Goal: Task Accomplishment & Management: Manage account settings

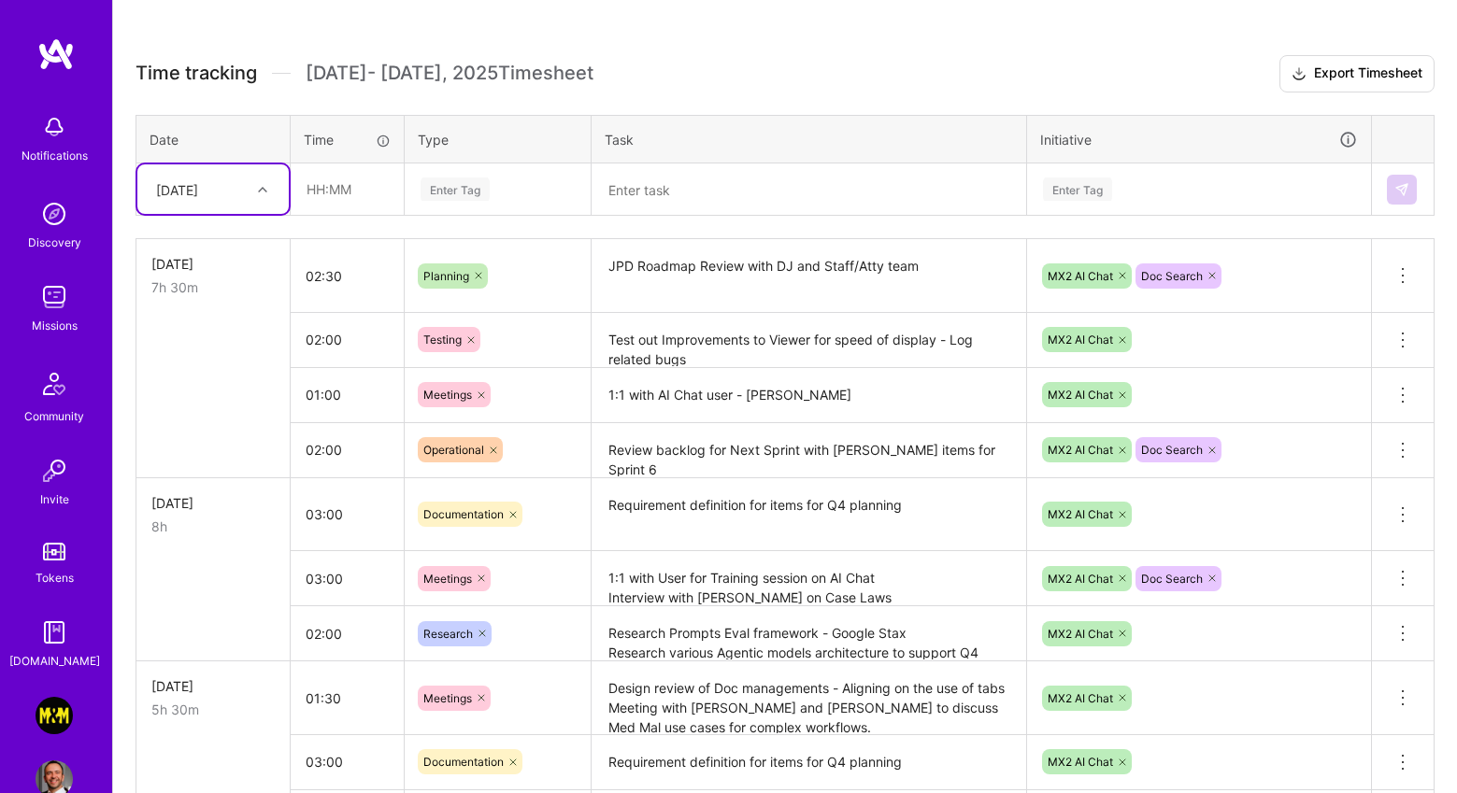
scroll to position [492, 0]
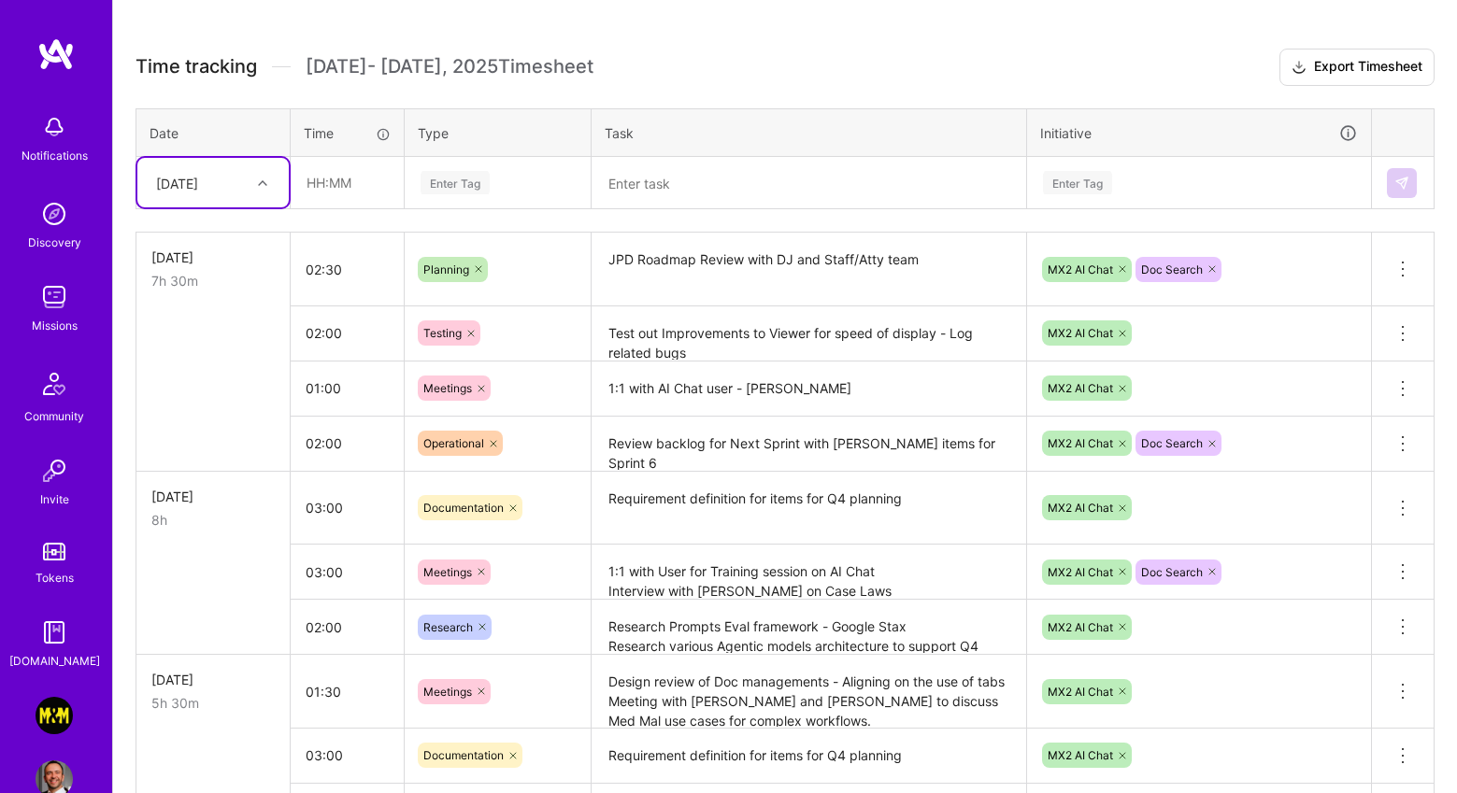
click at [713, 392] on textarea "1:1 with AI Chat user - [PERSON_NAME]" at bounding box center [808, 389] width 431 height 51
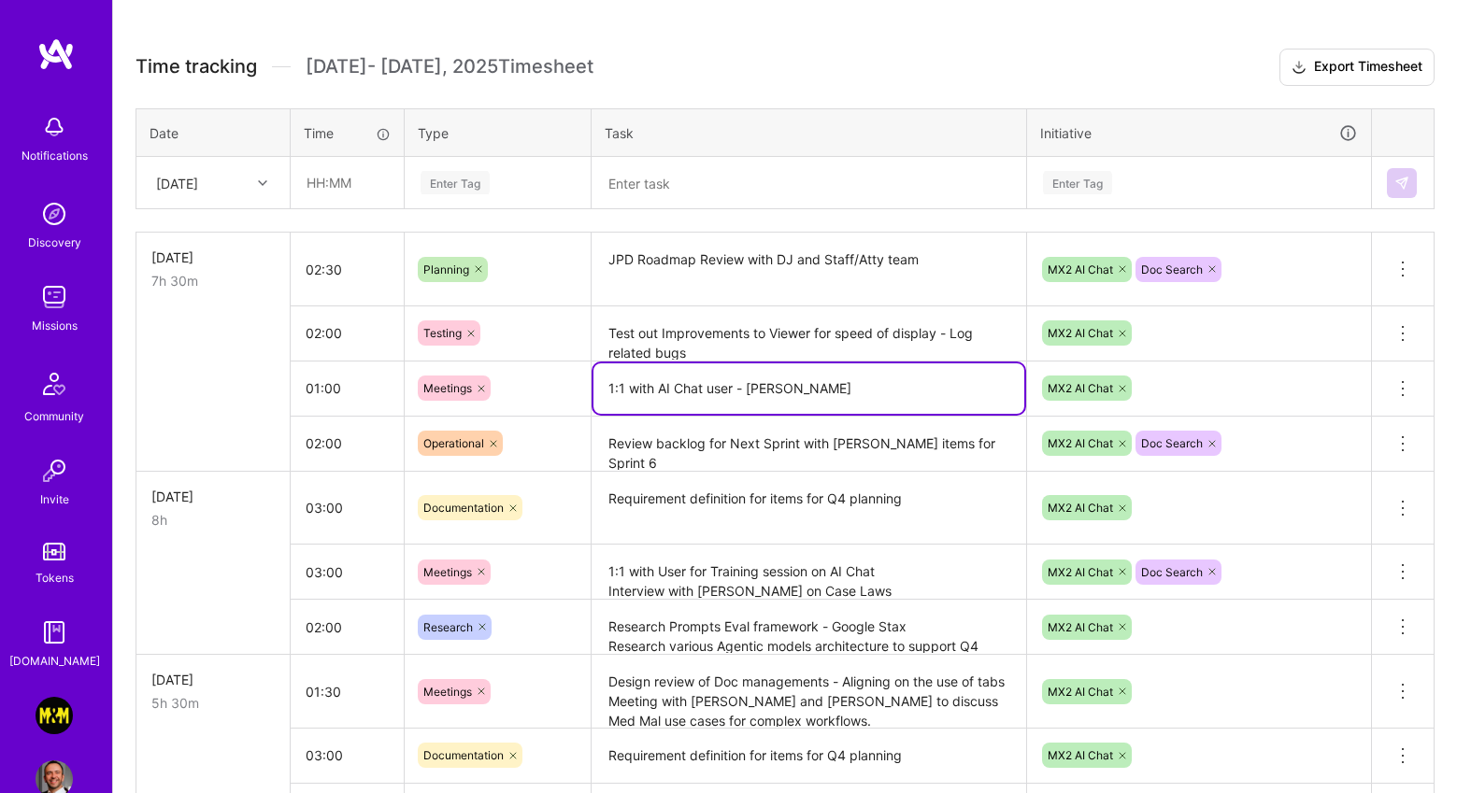
click at [1366, 386] on div "MX2 AI Chat" at bounding box center [1199, 388] width 344 height 49
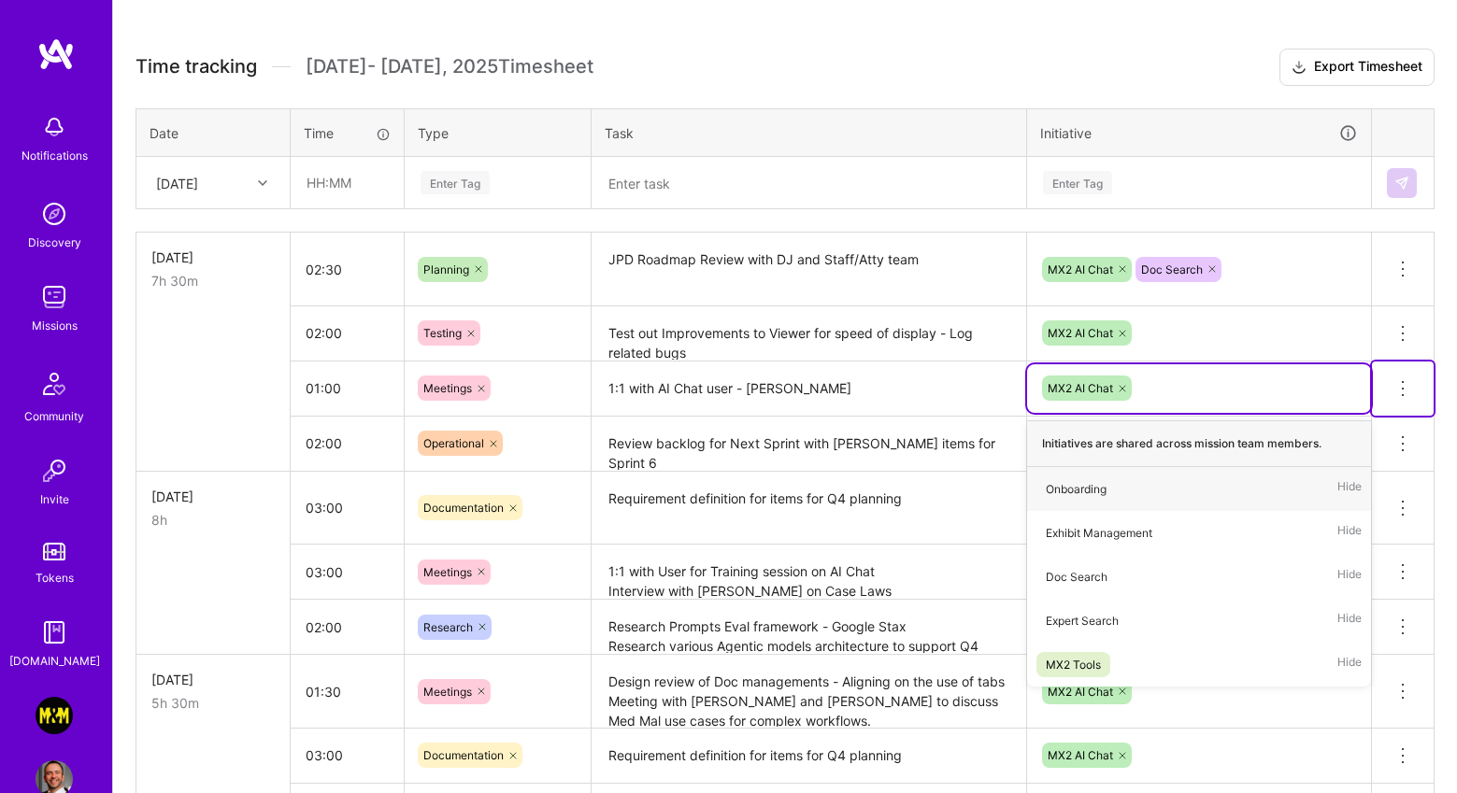
click at [1411, 387] on icon at bounding box center [1402, 389] width 22 height 22
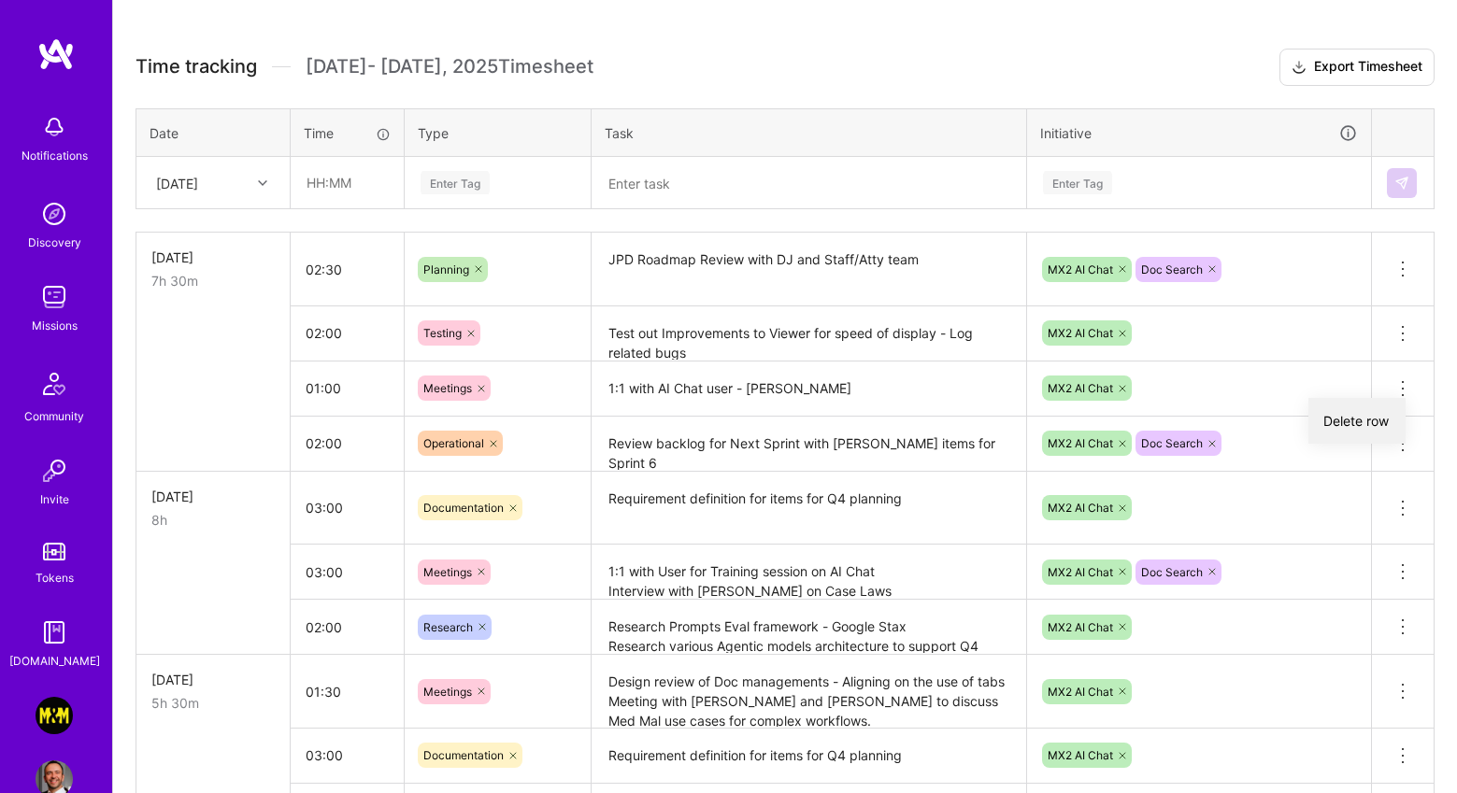
click at [1341, 411] on button "Delete row" at bounding box center [1356, 421] width 97 height 46
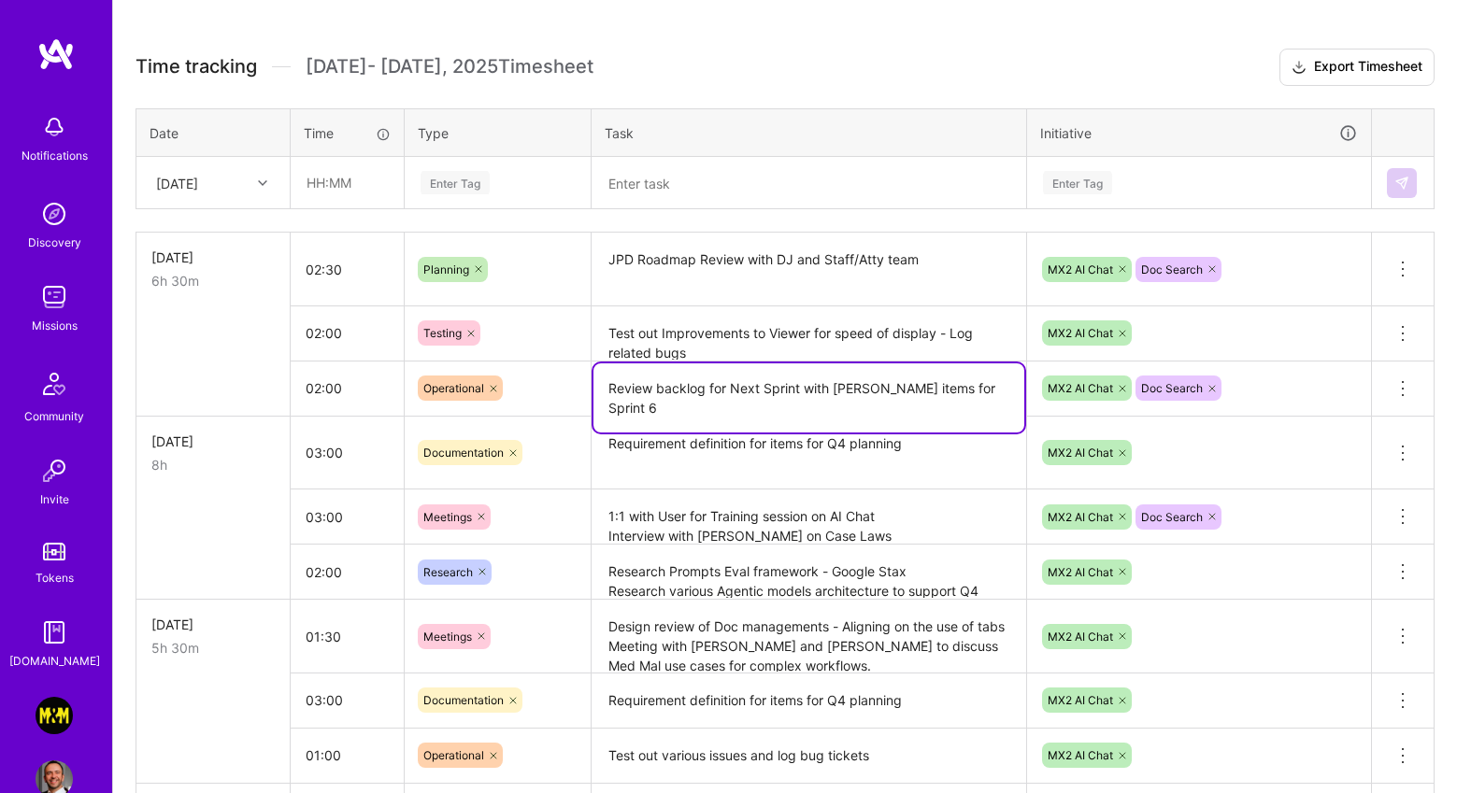
click at [715, 389] on textarea "Review backlog for Next Sprint with [PERSON_NAME] items for Sprint 6" at bounding box center [808, 398] width 431 height 69
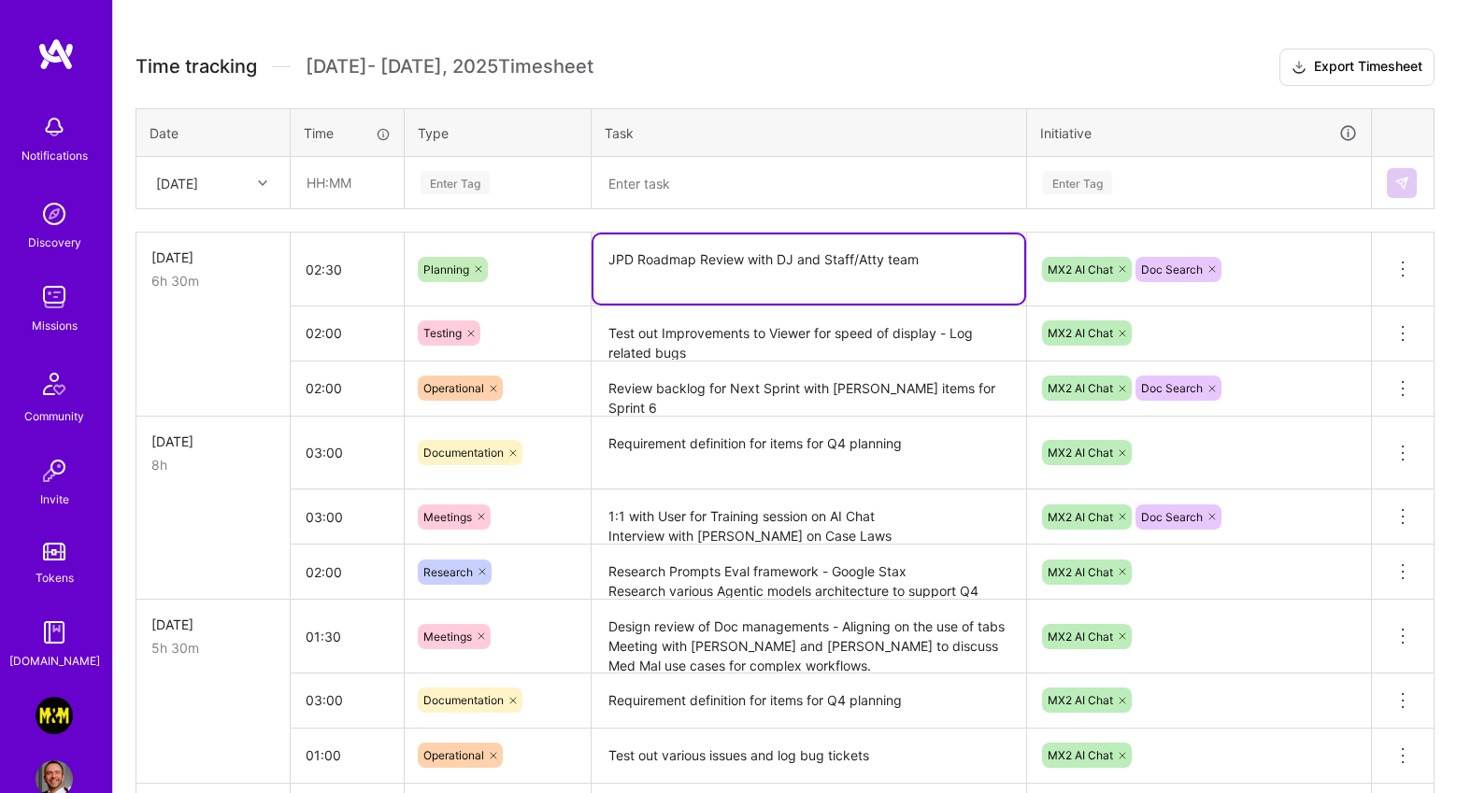
click at [680, 290] on textarea "JPD Roadmap Review with DJ and Staff/Atty team" at bounding box center [808, 269] width 431 height 69
click at [950, 260] on textarea "JPD Roadmap Review with DJ and Staff/Atty team" at bounding box center [808, 269] width 431 height 69
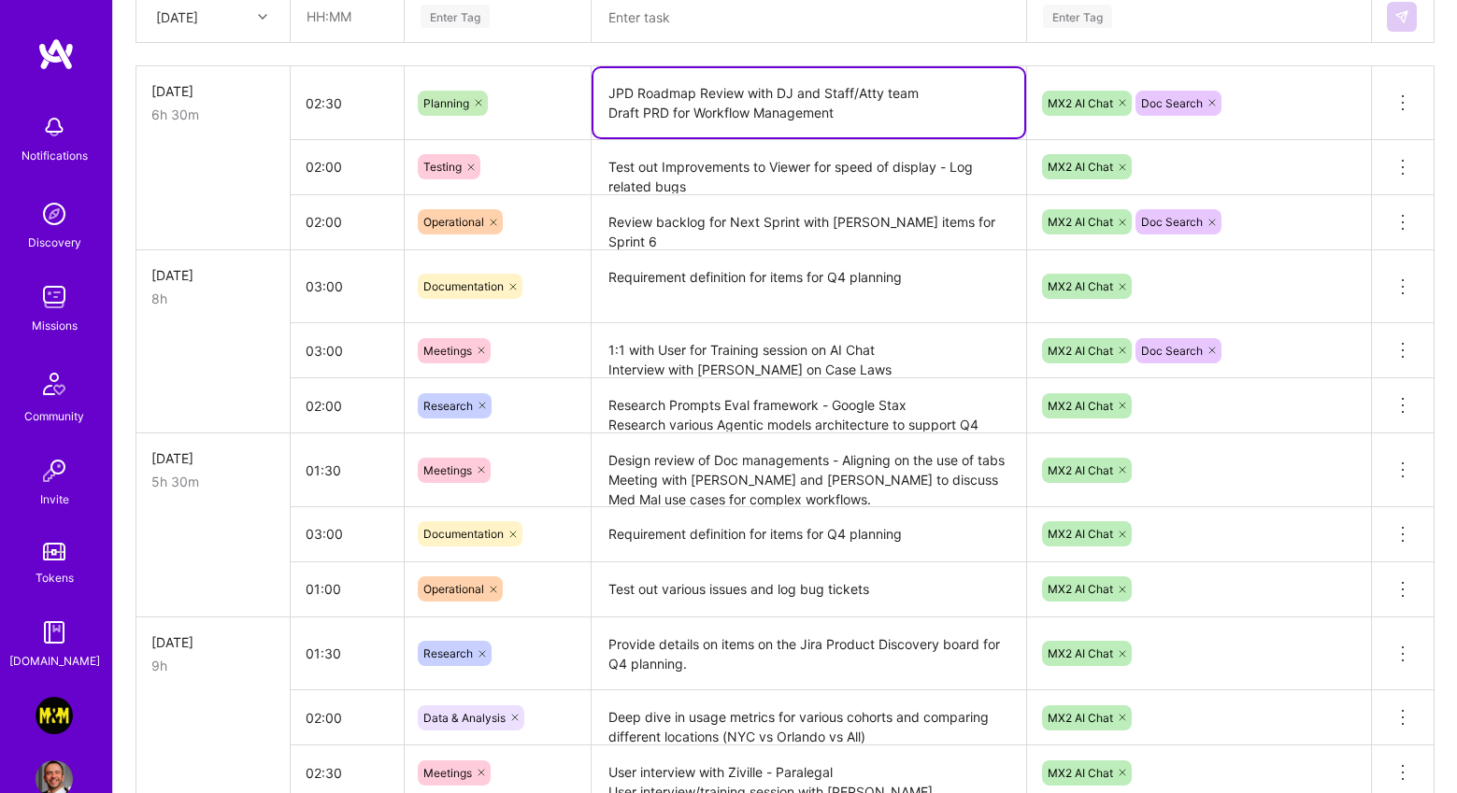
scroll to position [503, 0]
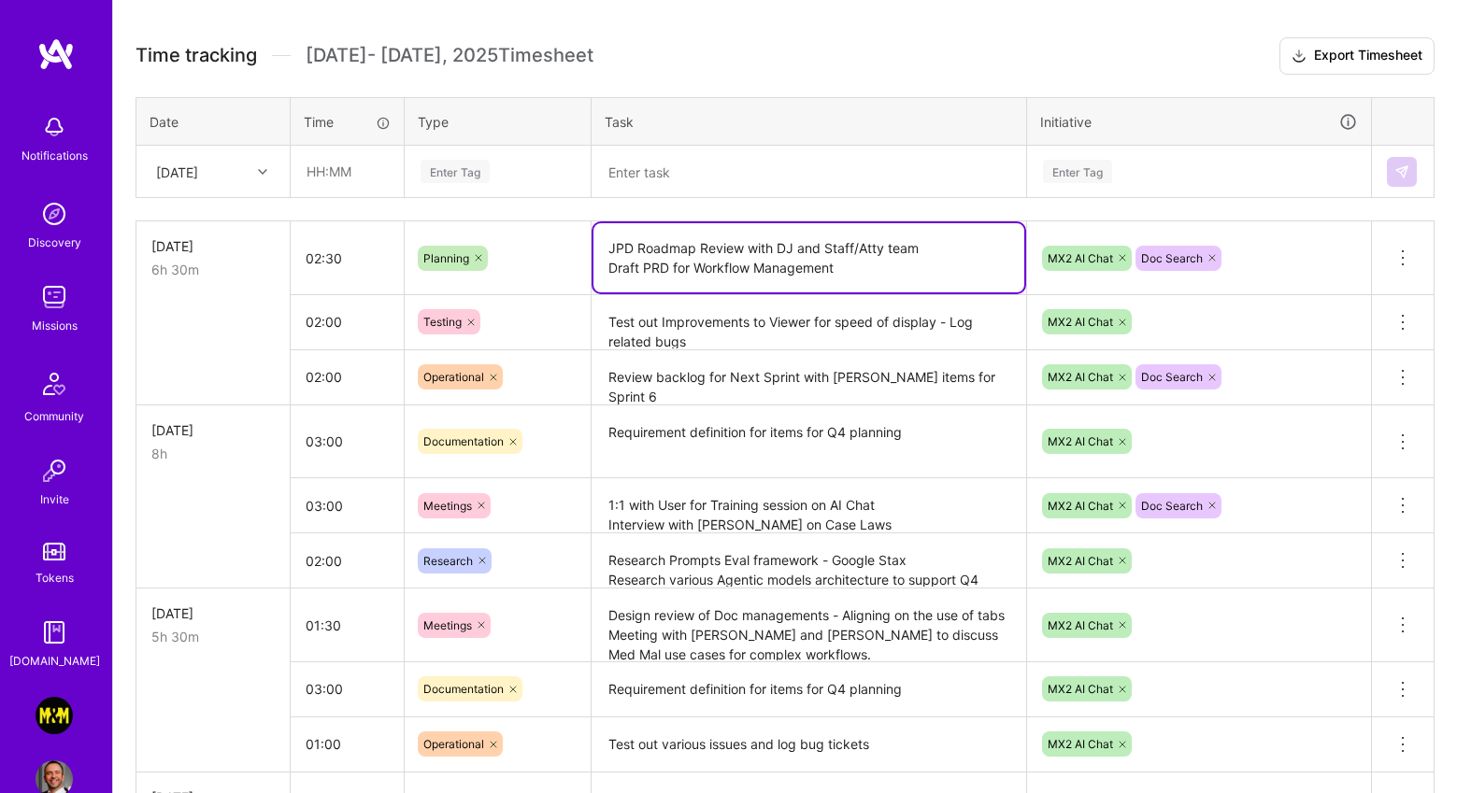
type textarea "JPD Roadmap Review with DJ and Staff/Atty team Draft PRD for Workflow Management"
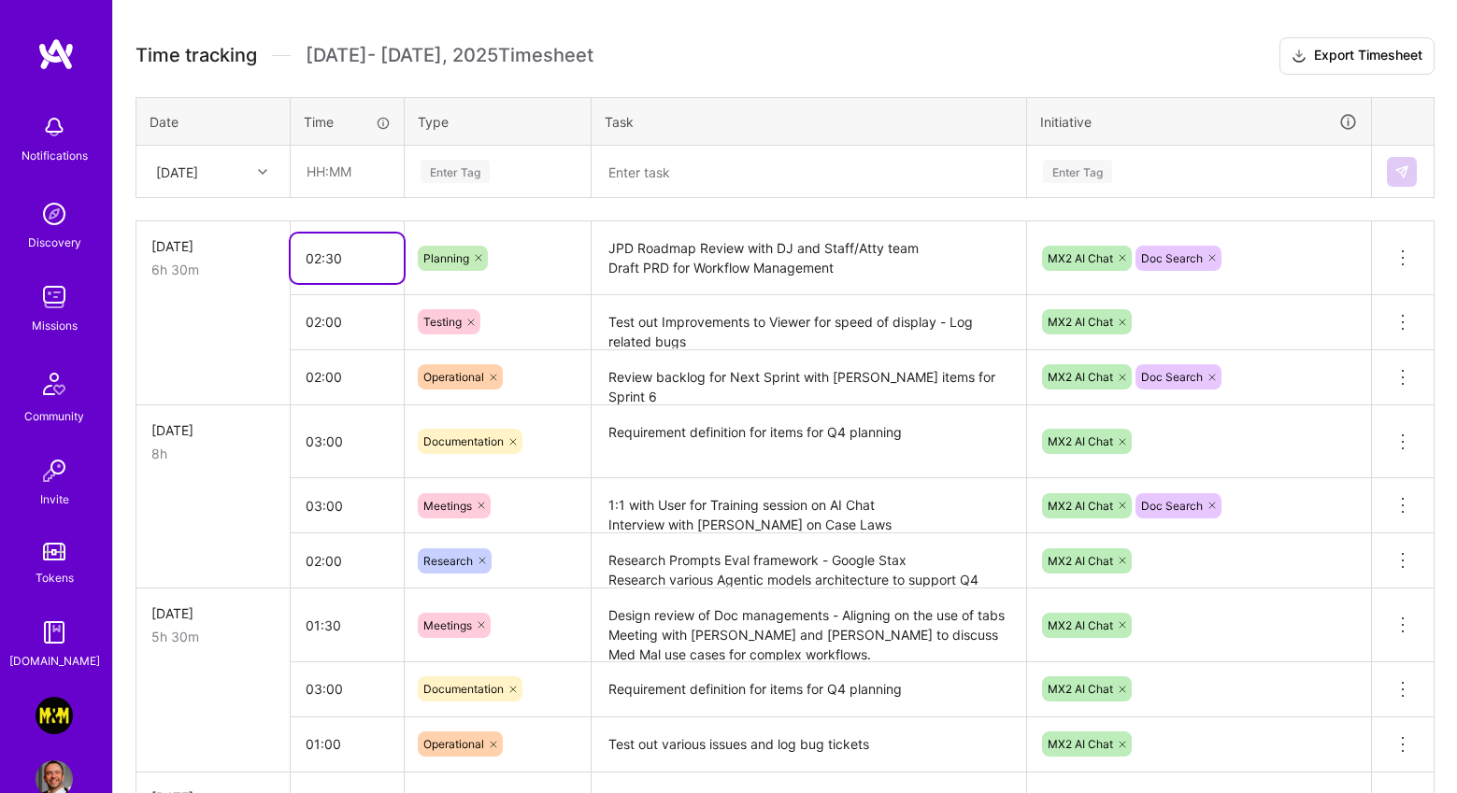
click at [317, 257] on input "02:30" at bounding box center [347, 259] width 113 height 50
drag, startPoint x: 328, startPoint y: 260, endPoint x: 340, endPoint y: 258, distance: 12.3
click at [340, 258] on input "04:30" at bounding box center [347, 259] width 113 height 50
type input "04:00"
click at [249, 289] on td "[DATE] 8h" at bounding box center [213, 258] width 154 height 74
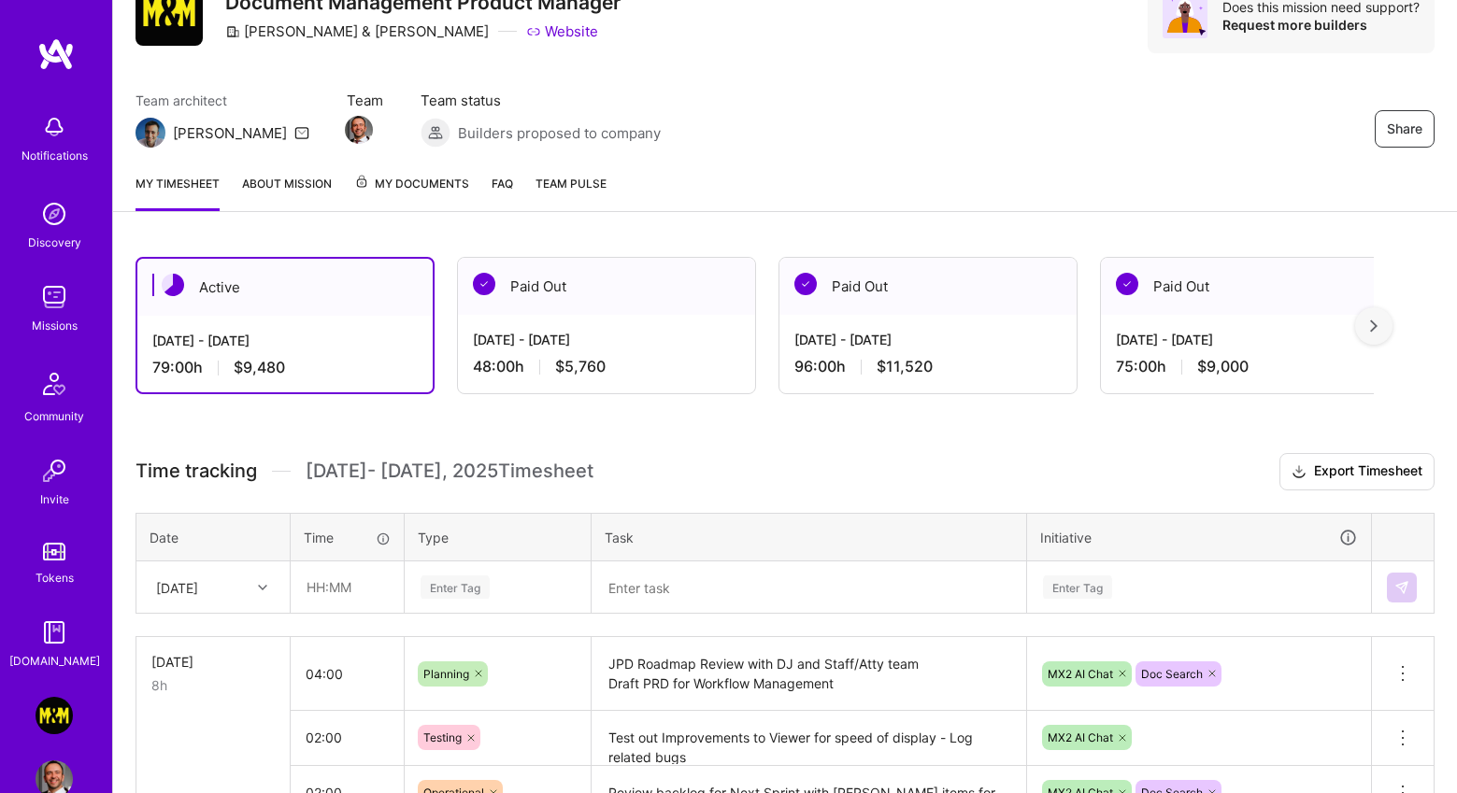
scroll to position [0, 0]
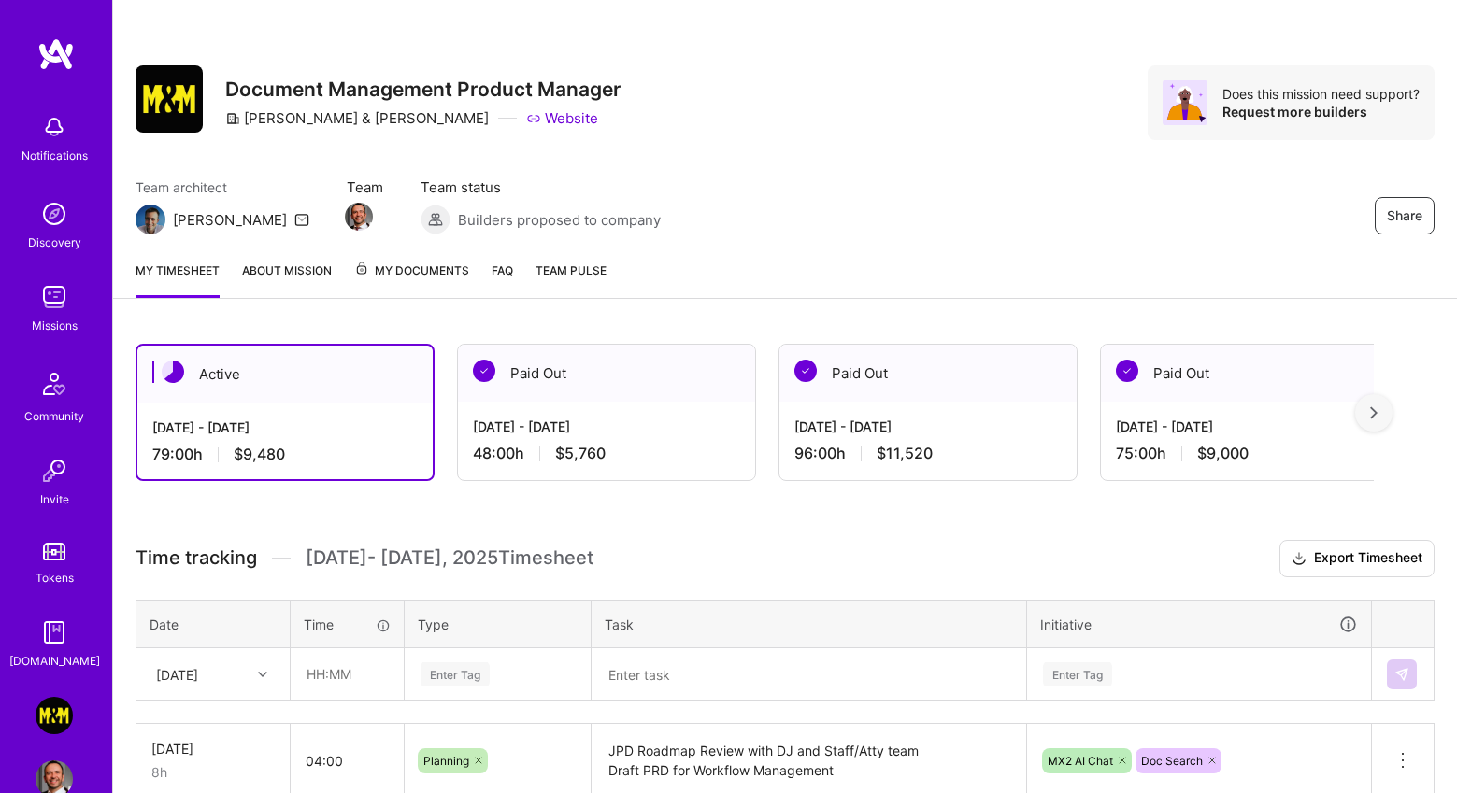
click at [835, 217] on div "Team architect [PERSON_NAME] Team Team status Builders proposed to company Share" at bounding box center [784, 206] width 1299 height 57
click at [64, 65] on img at bounding box center [55, 54] width 37 height 34
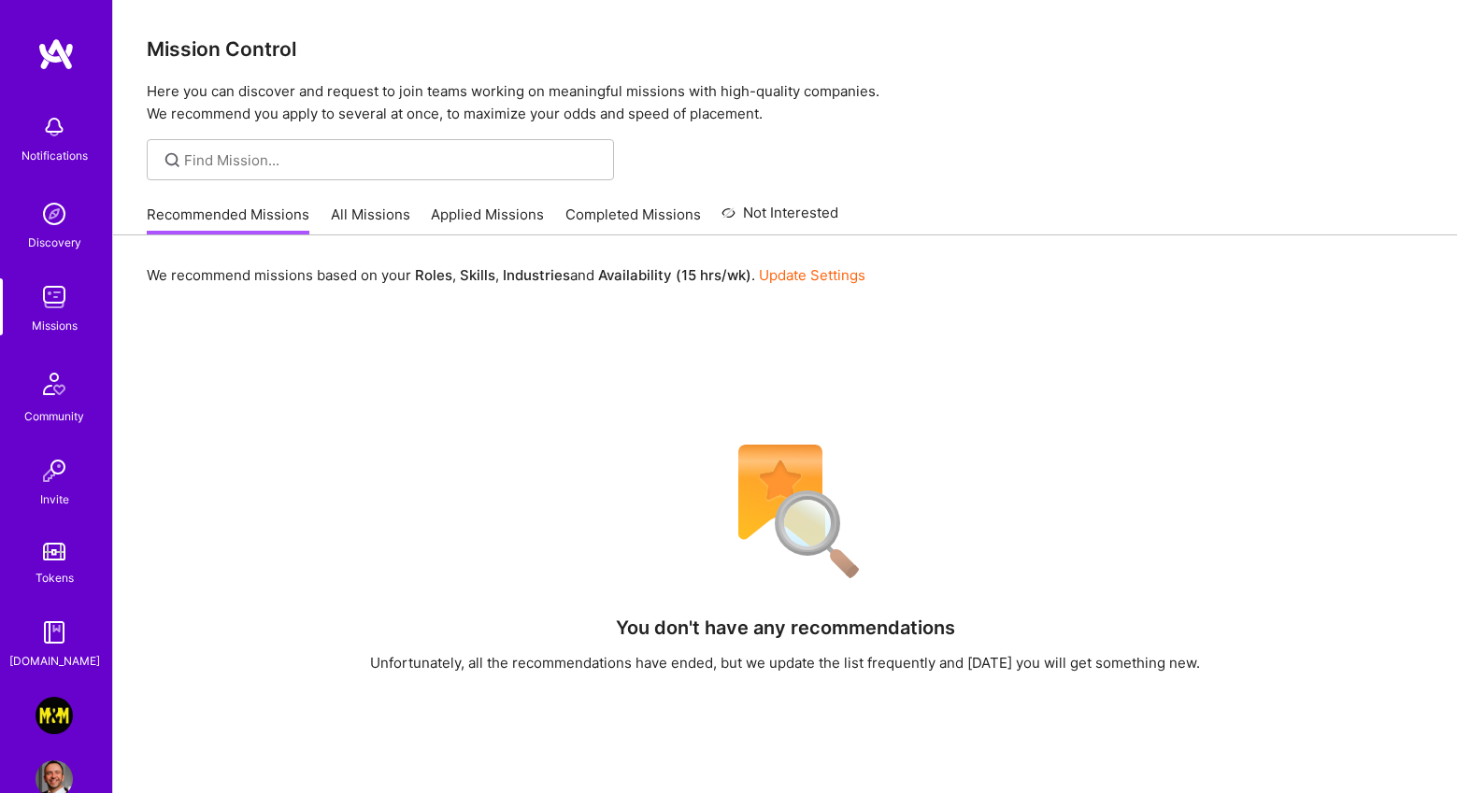
click at [388, 199] on div "Recommended Missions All Missions Applied Missions Completed Missions Not Inter…" at bounding box center [493, 214] width 692 height 40
click at [380, 206] on link "All Missions" at bounding box center [370, 220] width 79 height 31
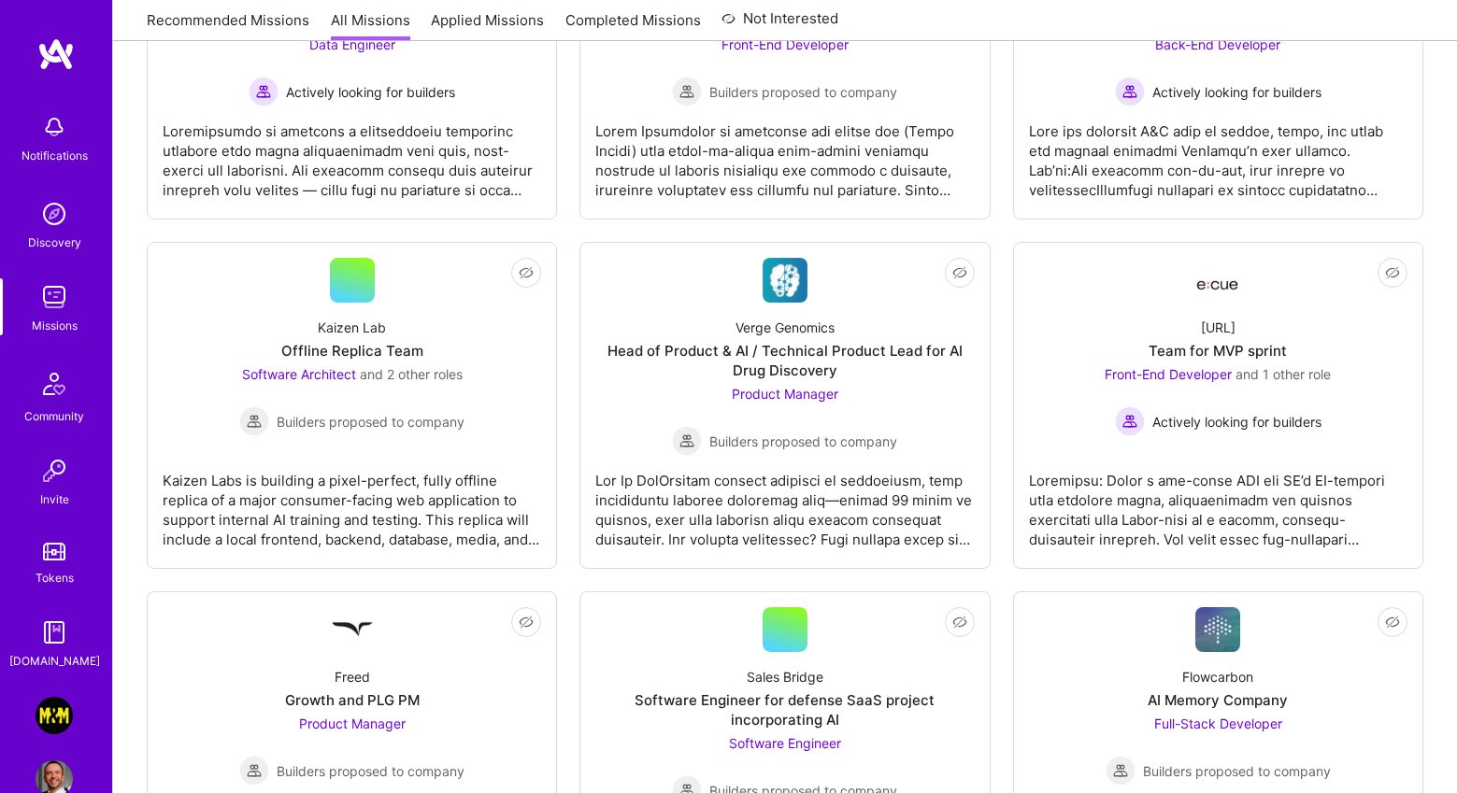
scroll to position [3266, 0]
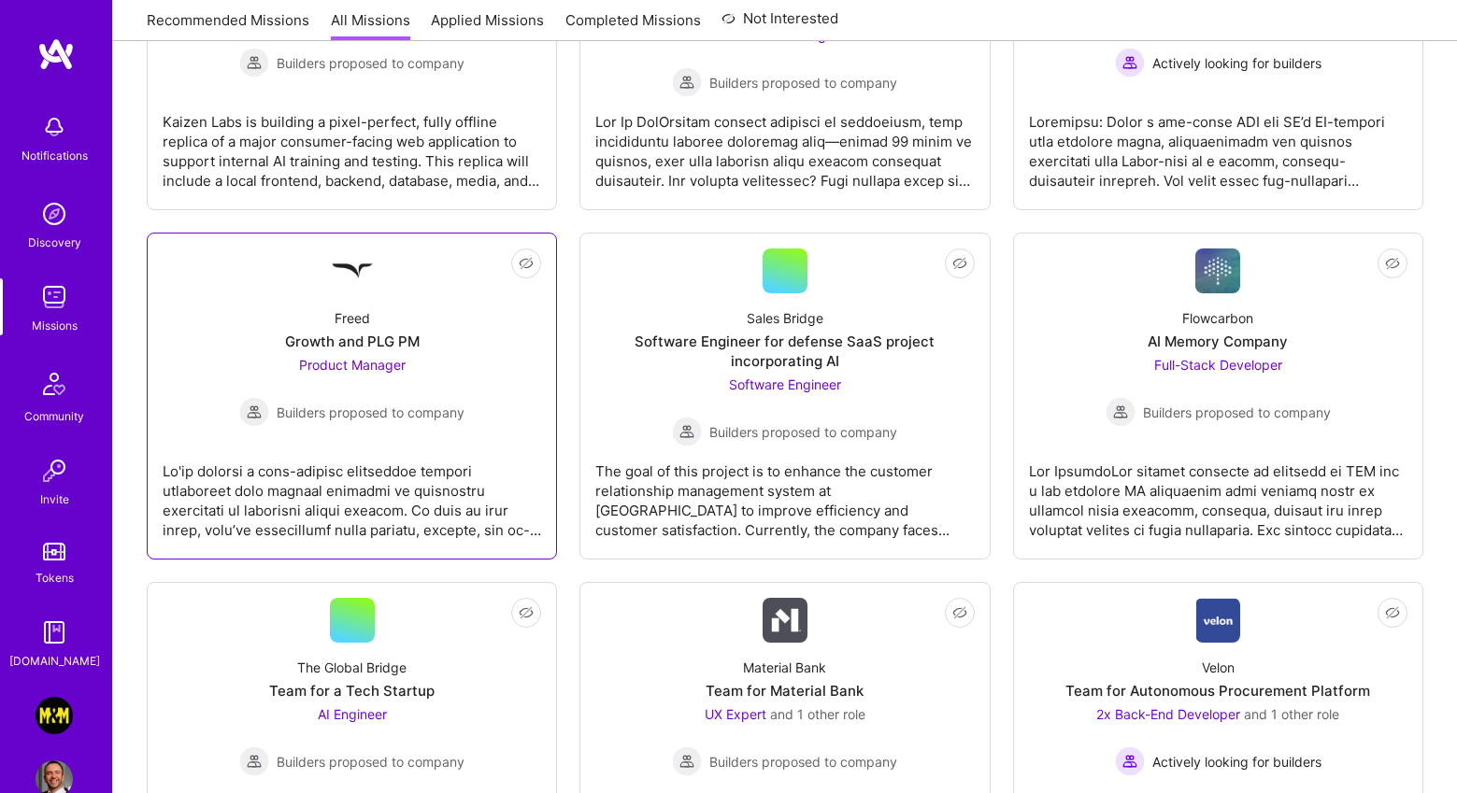
click at [394, 261] on link "Not Interested Freed Growth and PLG PM Product Manager Builders proposed to com…" at bounding box center [352, 396] width 378 height 295
